Goal: Check status: Check status

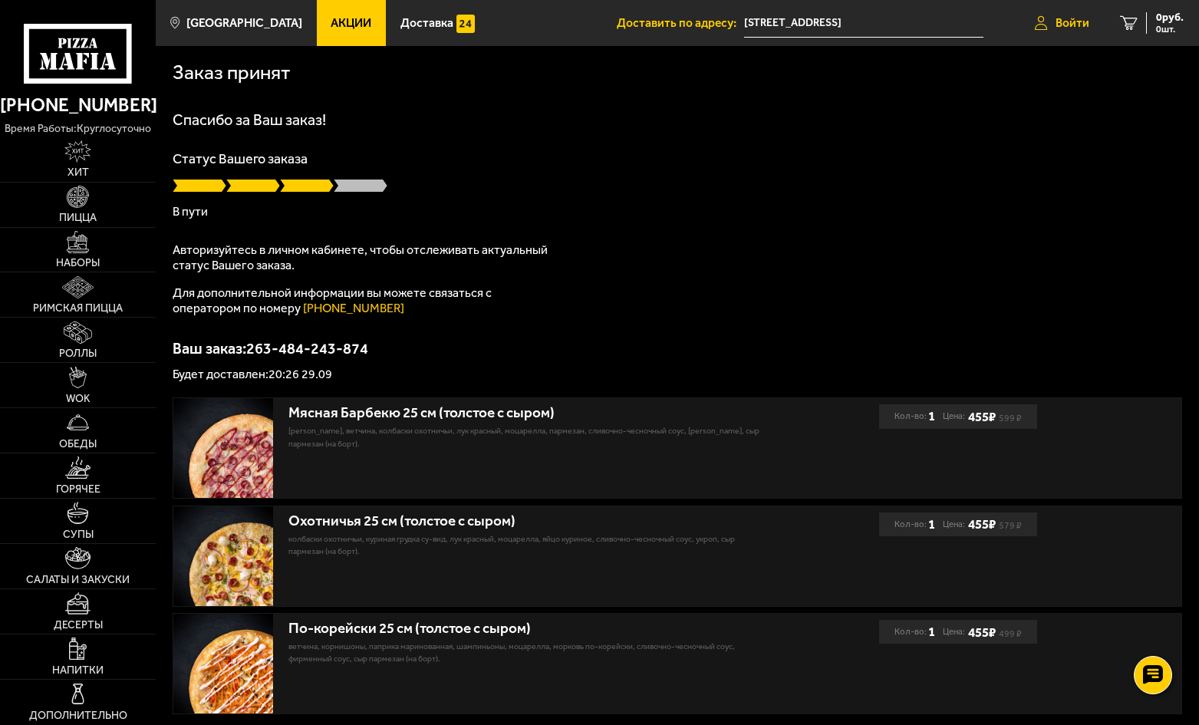
click at [1063, 26] on span "Войти" at bounding box center [1073, 23] width 34 height 12
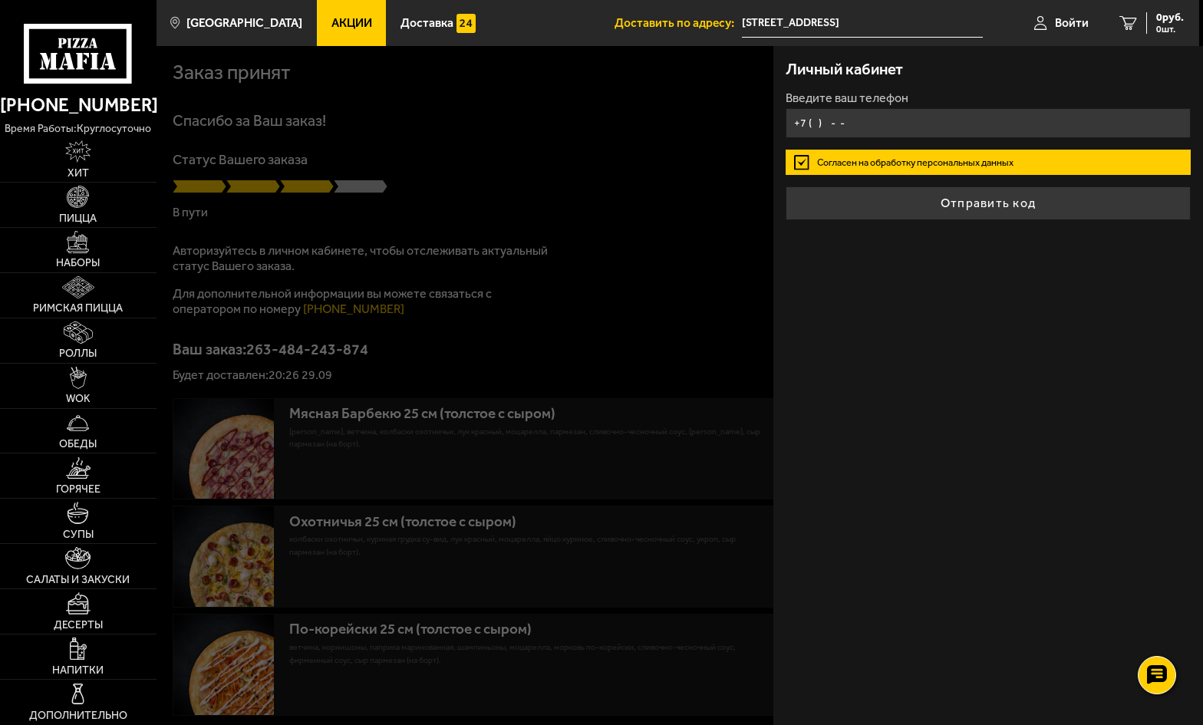
click at [858, 119] on input "+7 ( ) - -" at bounding box center [988, 123] width 404 height 30
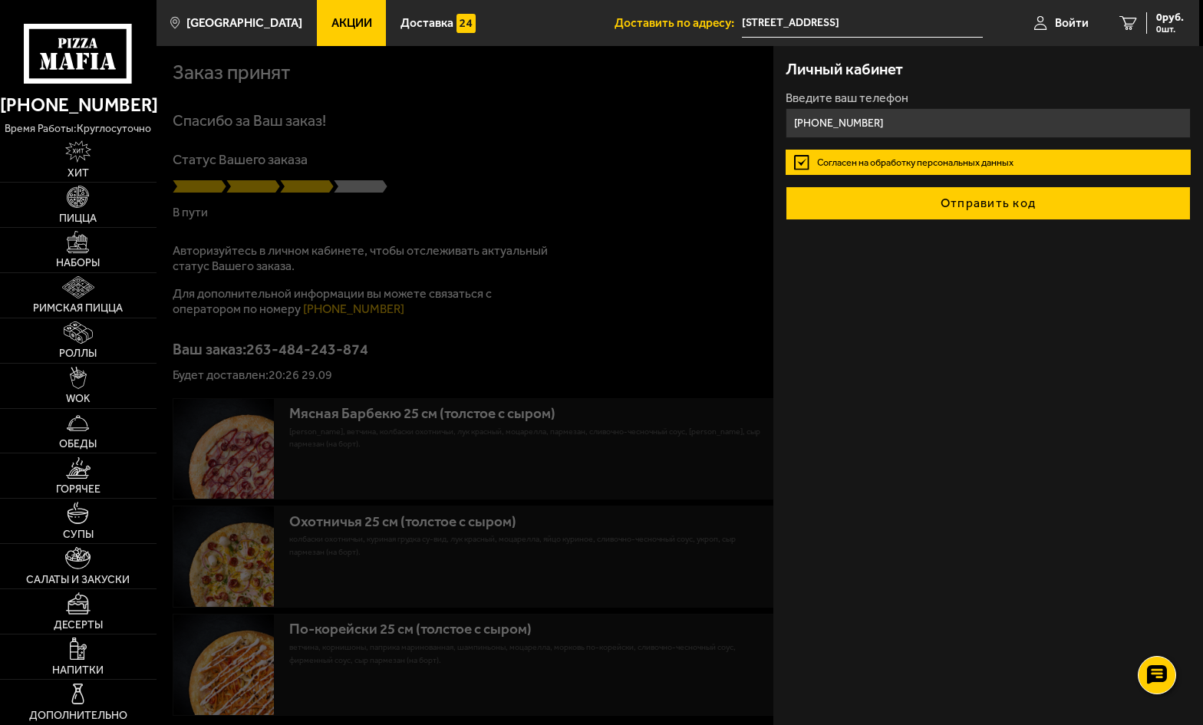
type input "+7 (931) 313-39-03"
click at [951, 206] on button "Отправить код" at bounding box center [988, 203] width 404 height 34
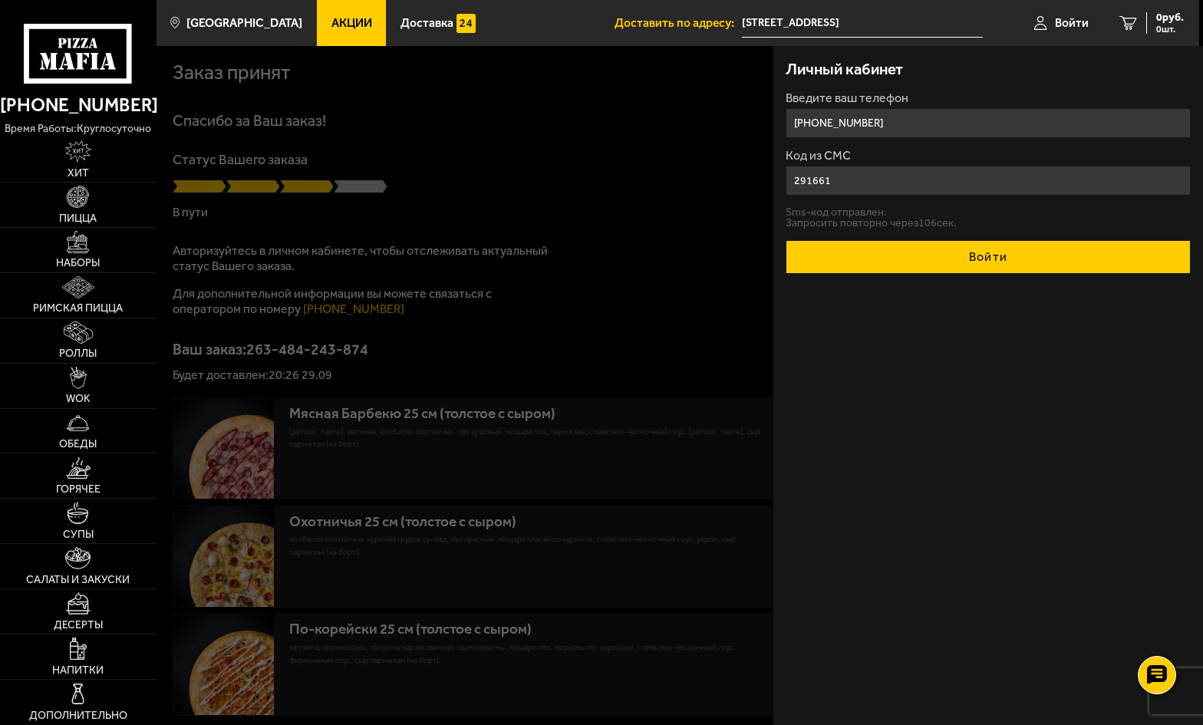
type input "291661"
click at [947, 259] on button "Войти" at bounding box center [988, 257] width 404 height 34
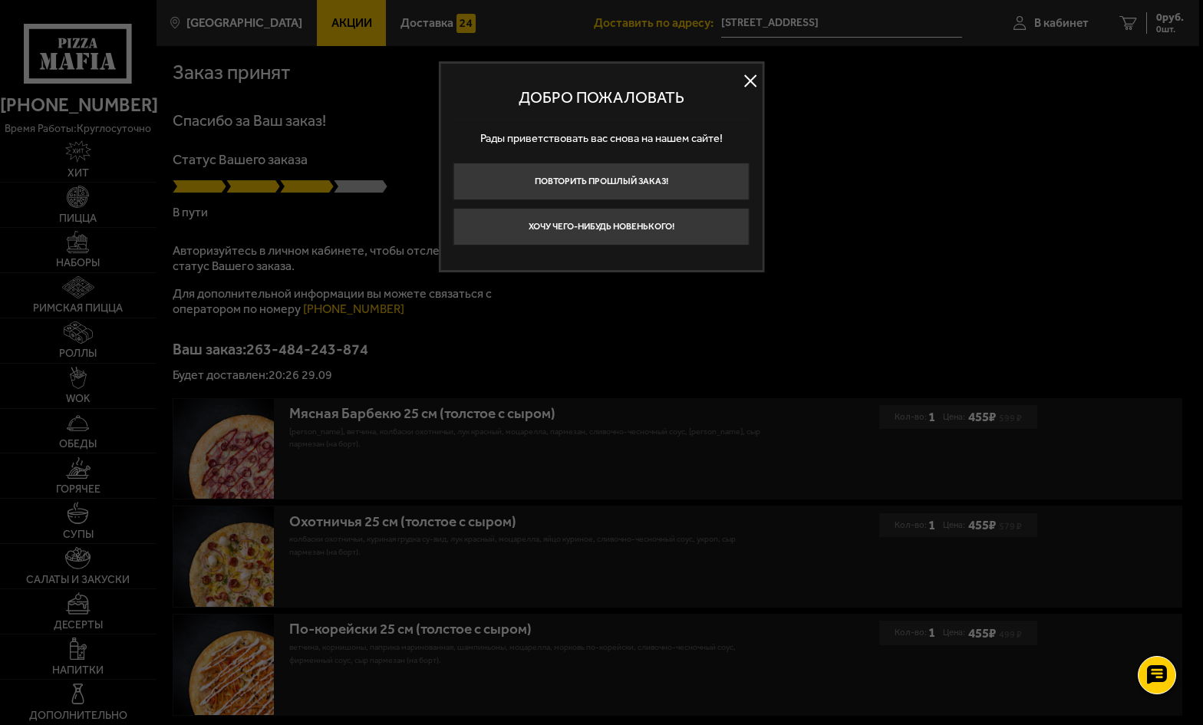
click at [747, 87] on button at bounding box center [750, 81] width 23 height 23
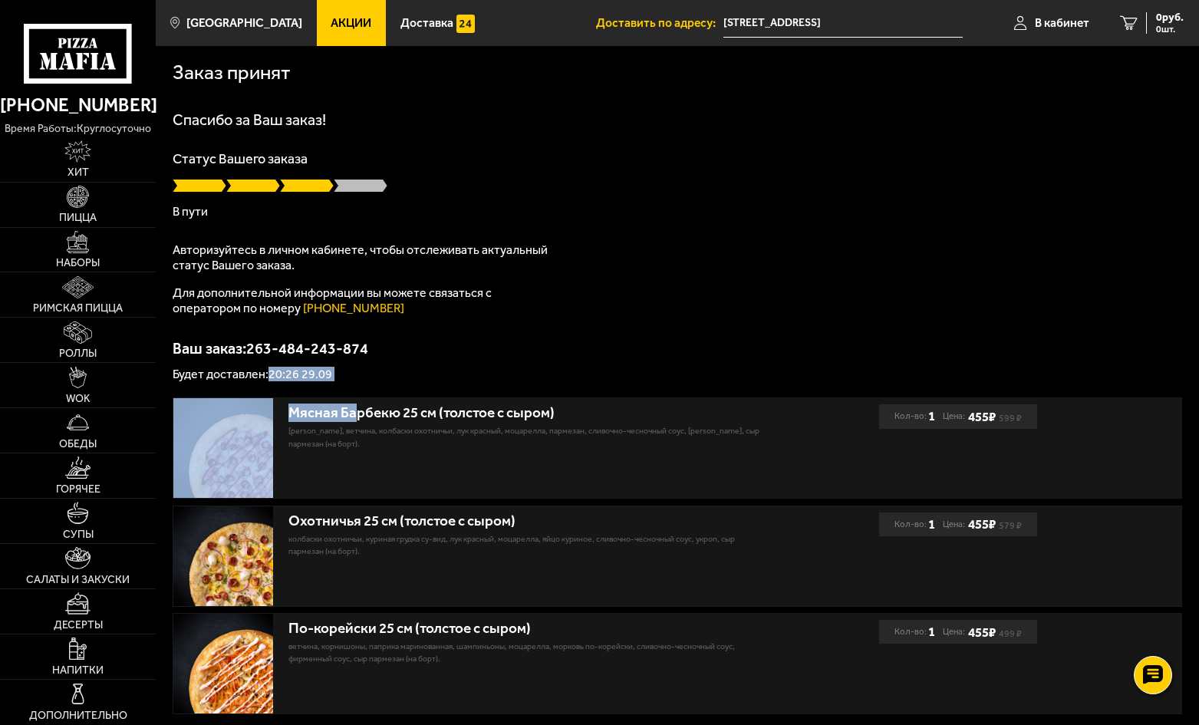
drag, startPoint x: 273, startPoint y: 369, endPoint x: 358, endPoint y: 394, distance: 88.1
click at [358, 394] on div "Заказ принят Спасибо за Ваш заказ! Статус Вашего заказа В пути Авторизуйтесь в …" at bounding box center [677, 405] width 1043 height 719
click at [375, 371] on p "Будет доставлен: 20:26 29.09" at bounding box center [678, 374] width 1010 height 12
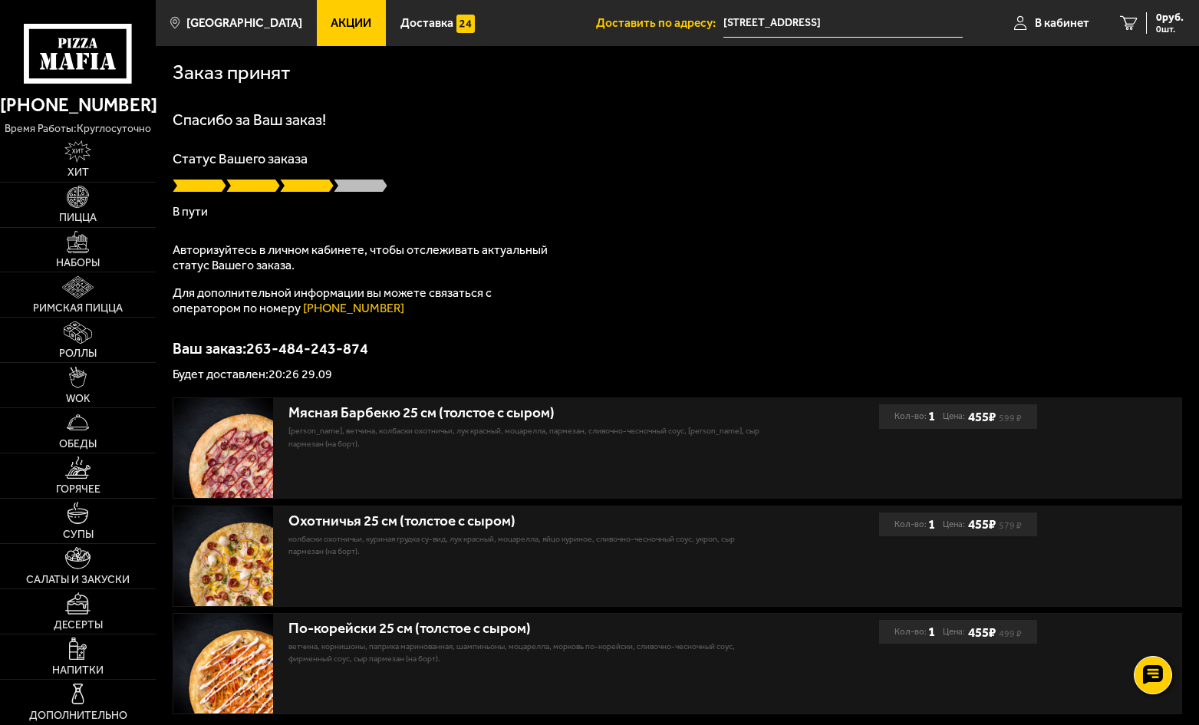
scroll to position [140, 0]
